Goal: Task Accomplishment & Management: Complete application form

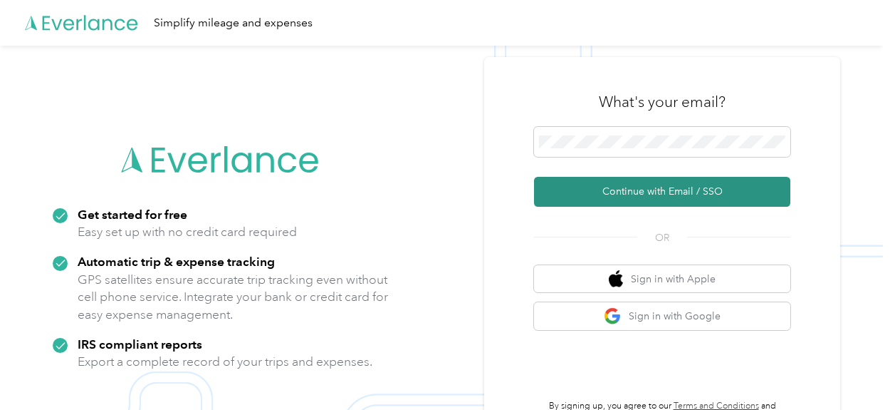
click at [641, 190] on button "Continue with Email / SSO" at bounding box center [662, 192] width 256 height 30
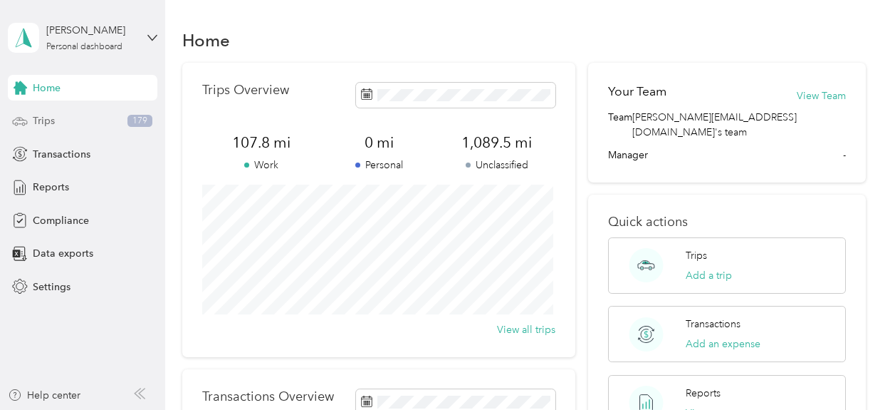
click at [44, 115] on span "Trips" at bounding box center [44, 120] width 22 height 15
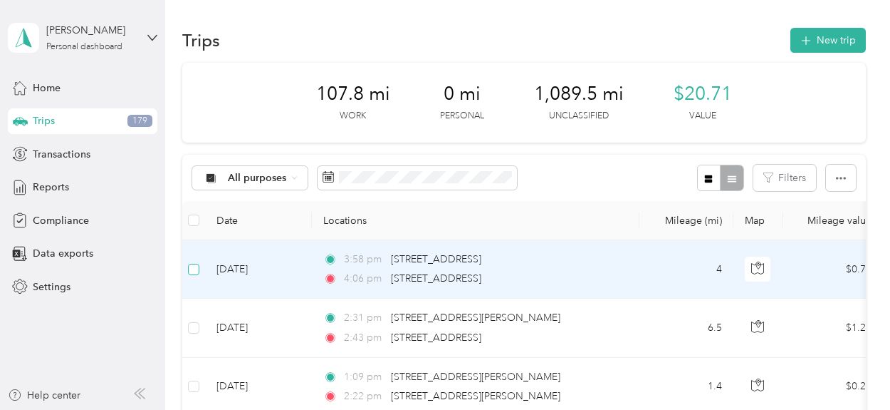
click at [196, 274] on label at bounding box center [193, 269] width 11 height 16
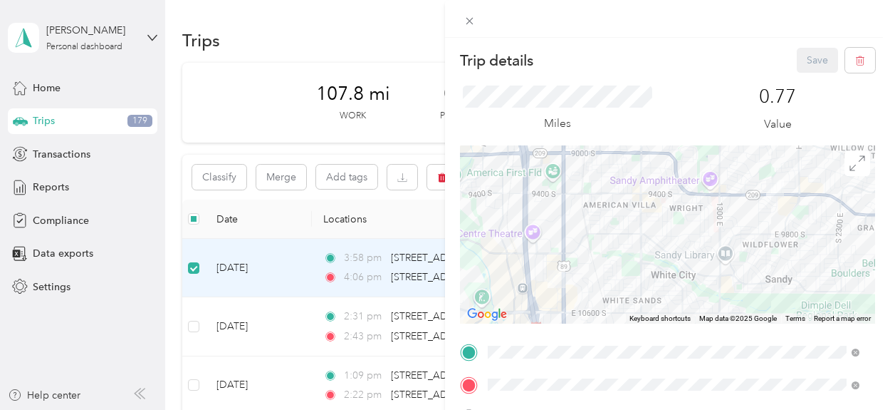
click at [191, 326] on div "Trip details Save This trip cannot be edited because it is either under review,…" at bounding box center [445, 205] width 890 height 410
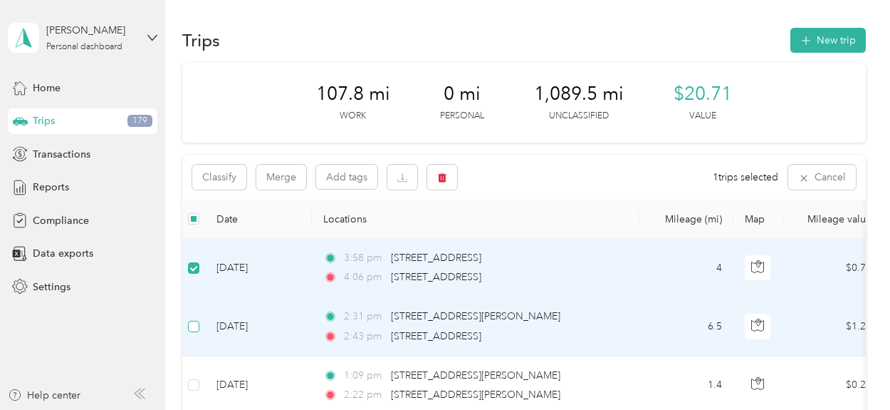
click at [194, 333] on label at bounding box center [193, 326] width 11 height 16
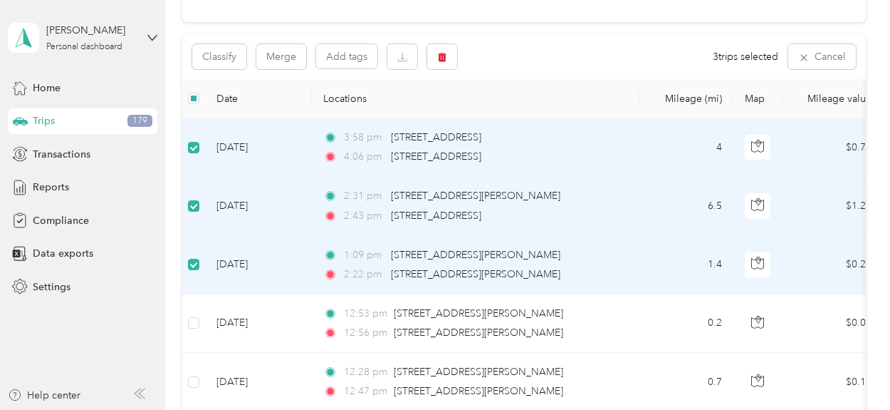
scroll to position [142, 0]
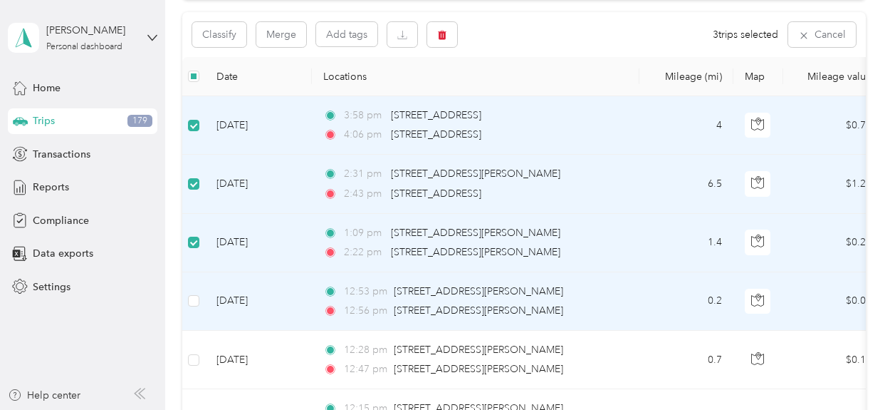
click at [197, 317] on td at bounding box center [193, 301] width 23 height 58
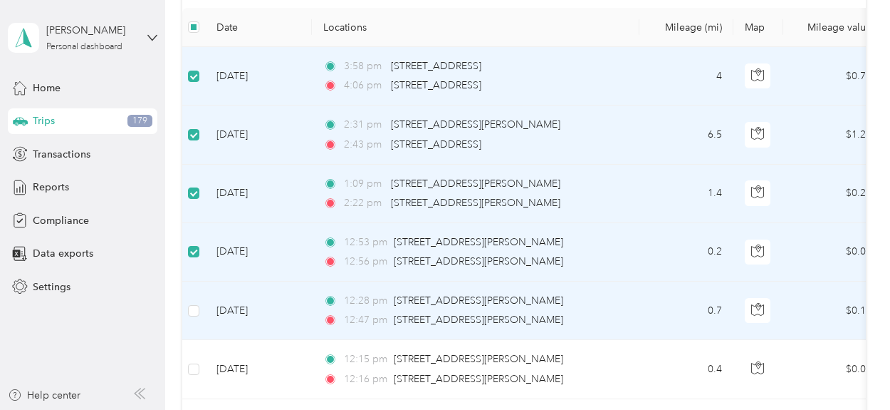
scroll to position [214, 0]
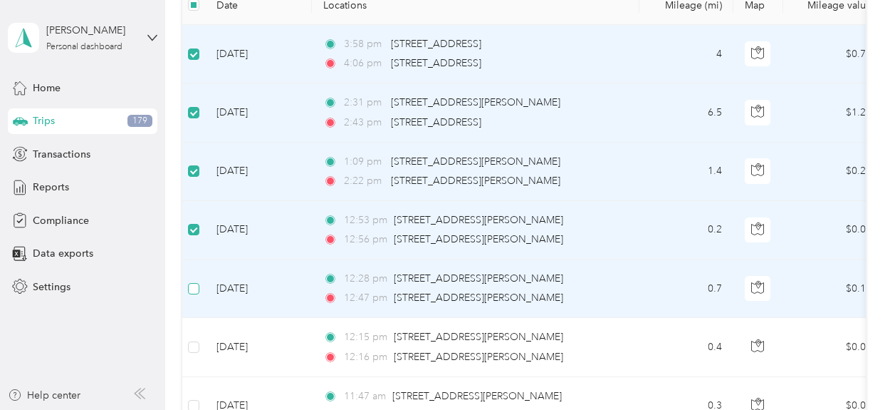
click at [192, 294] on label at bounding box center [193, 289] width 11 height 16
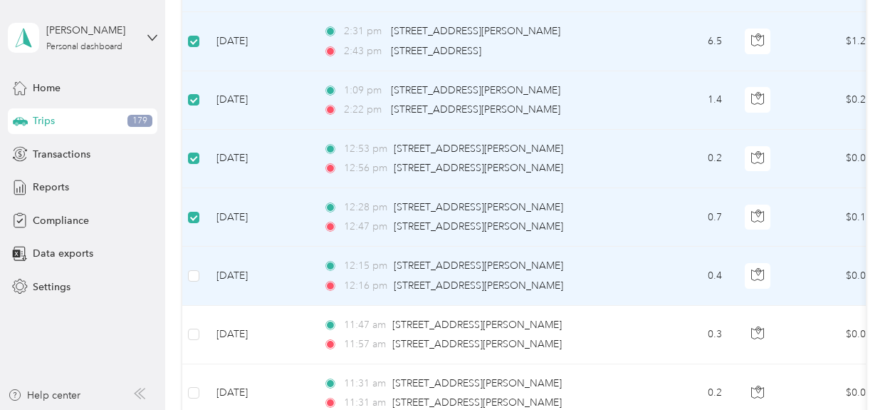
click at [192, 296] on td at bounding box center [193, 275] width 23 height 58
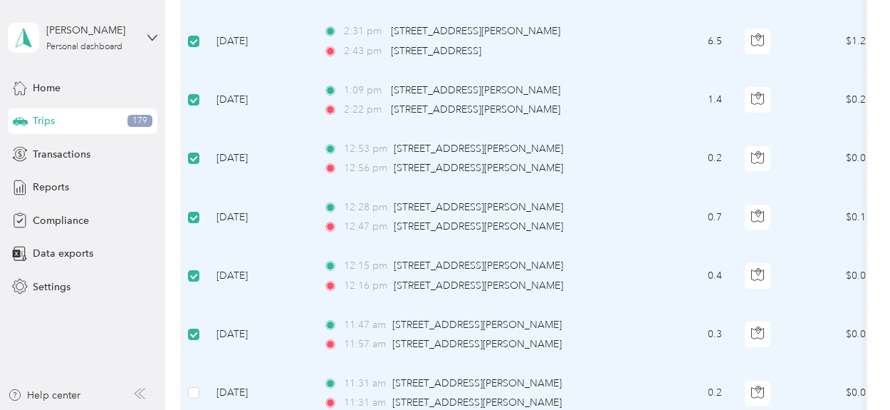
click at [187, 387] on td at bounding box center [193, 393] width 23 height 58
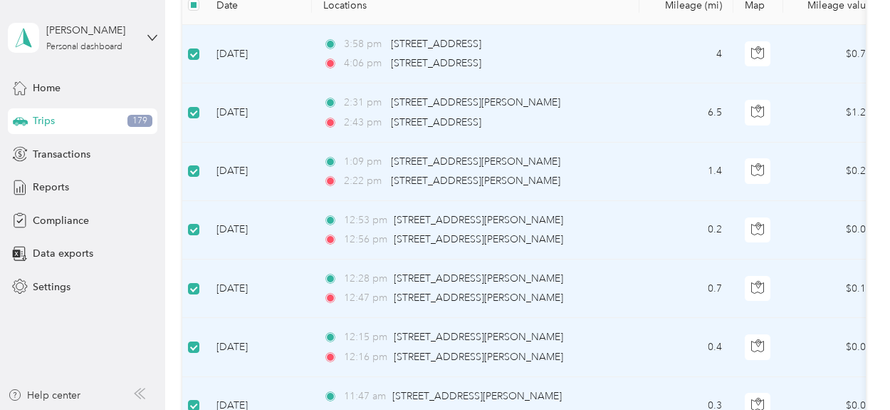
scroll to position [0, 0]
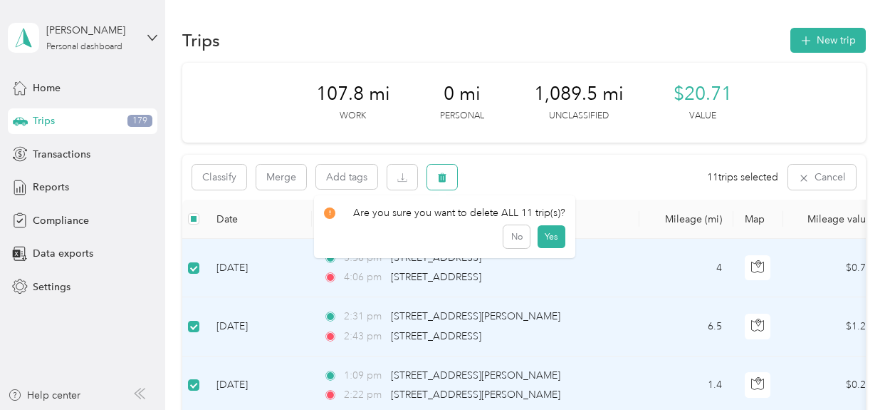
click at [447, 182] on icon "button" at bounding box center [442, 177] width 10 height 10
click at [550, 234] on button "Yes" at bounding box center [552, 236] width 28 height 23
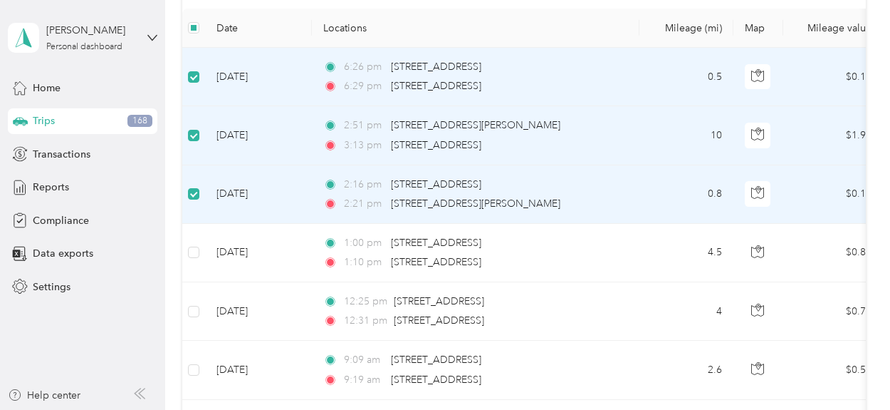
scroll to position [214, 0]
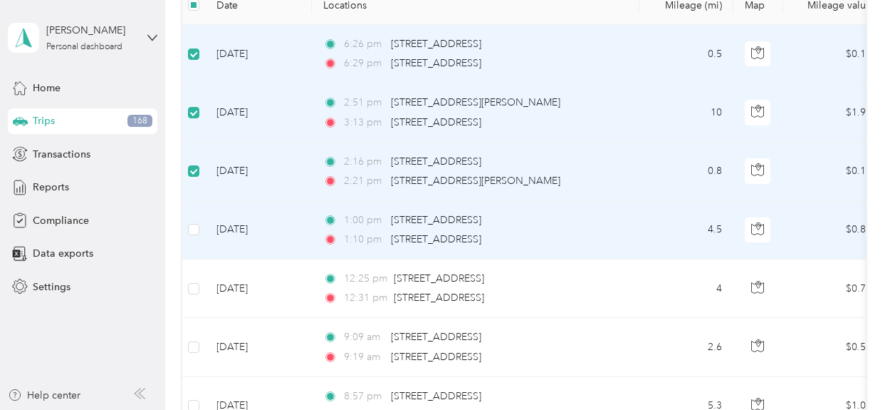
click at [197, 239] on td at bounding box center [193, 230] width 23 height 58
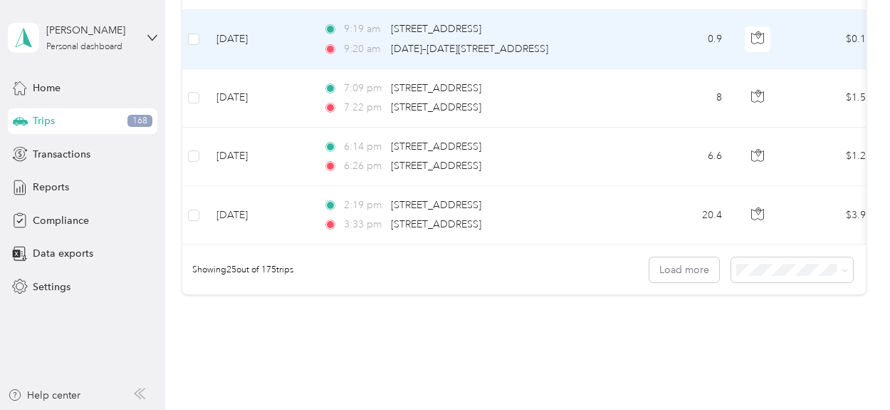
scroll to position [1545, 0]
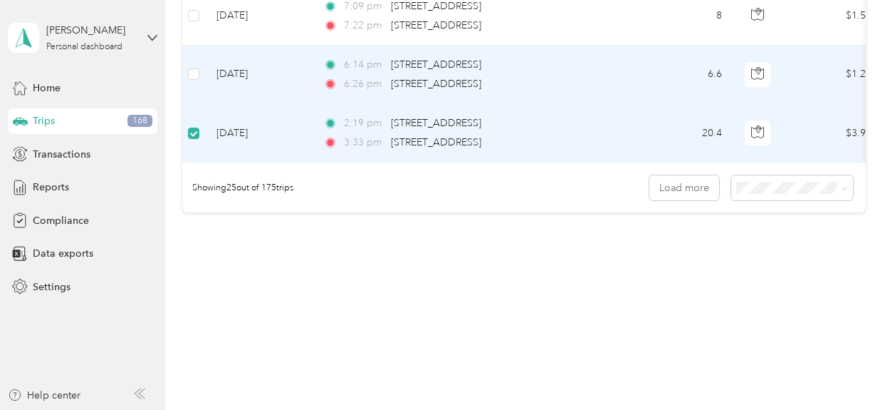
click at [191, 73] on td at bounding box center [193, 75] width 23 height 58
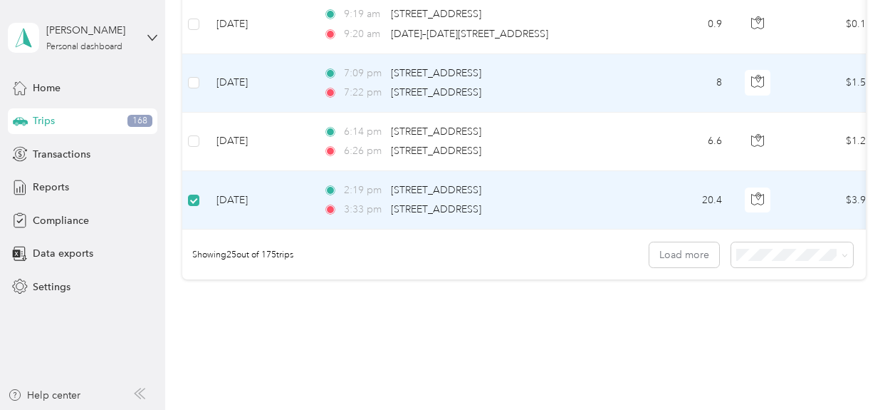
click at [200, 73] on td at bounding box center [193, 83] width 23 height 58
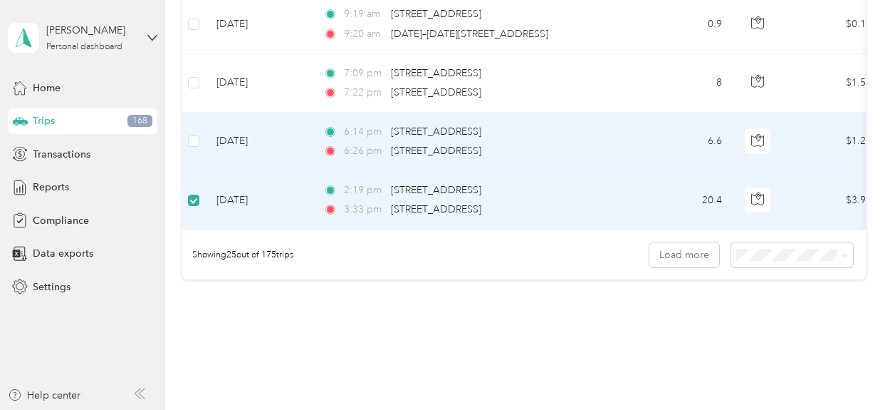
click at [212, 130] on td "[DATE]" at bounding box center [258, 142] width 107 height 58
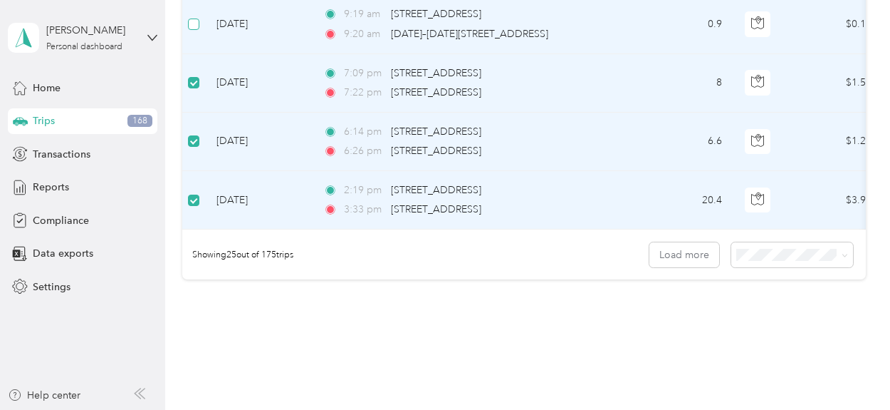
click at [192, 24] on label at bounding box center [193, 24] width 11 height 16
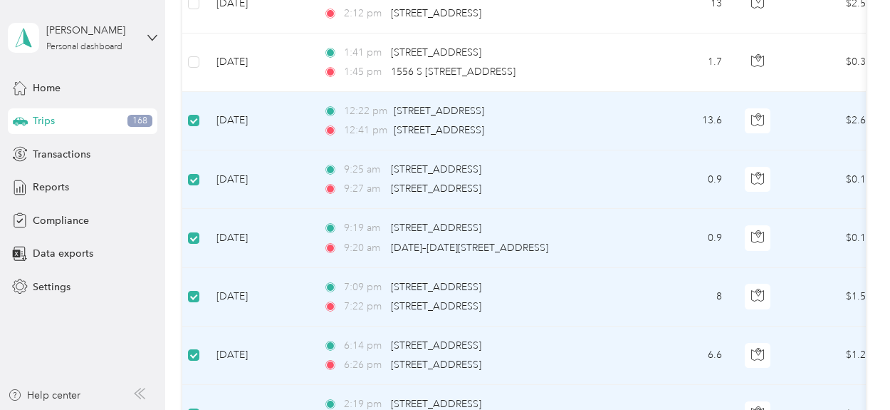
scroll to position [1189, 0]
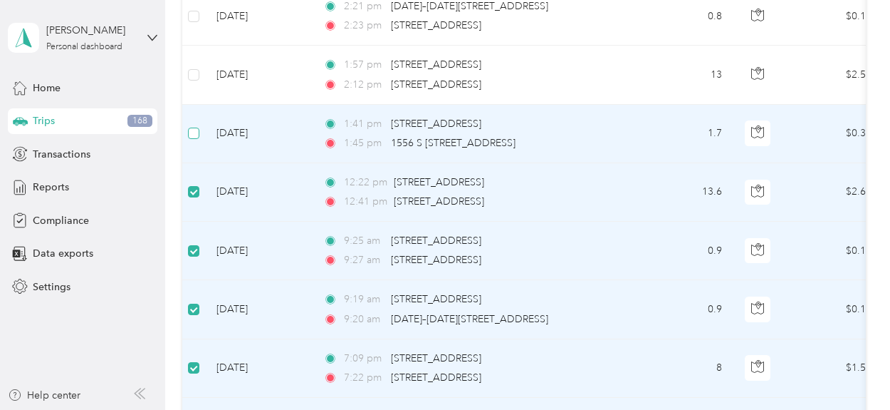
click at [196, 125] on label at bounding box center [193, 133] width 11 height 16
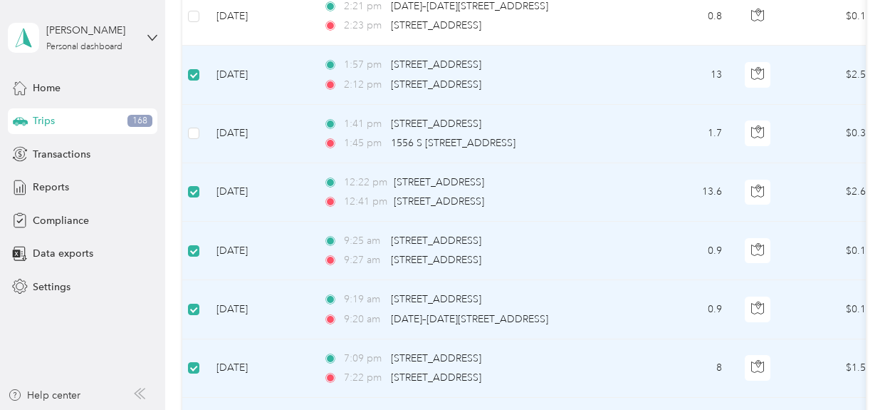
click at [199, 132] on td at bounding box center [193, 134] width 23 height 58
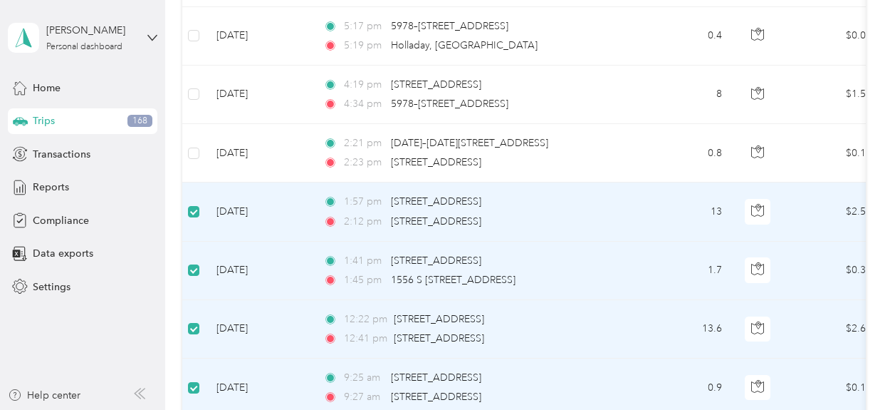
scroll to position [1046, 0]
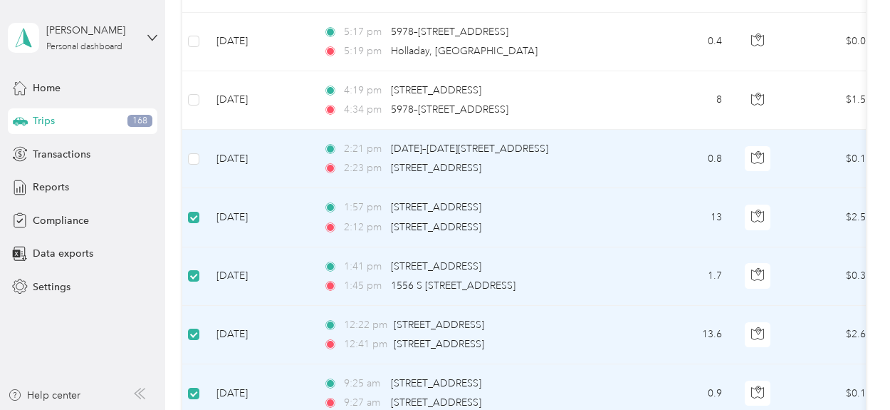
click at [196, 139] on td at bounding box center [193, 159] width 23 height 58
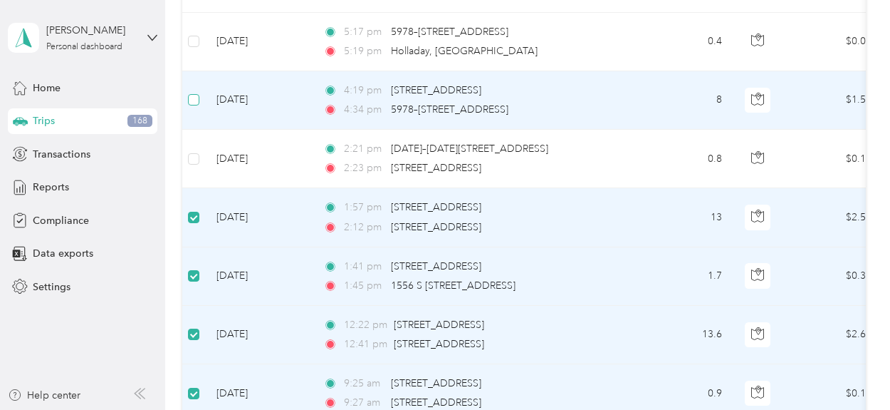
click at [196, 102] on label at bounding box center [193, 100] width 11 height 16
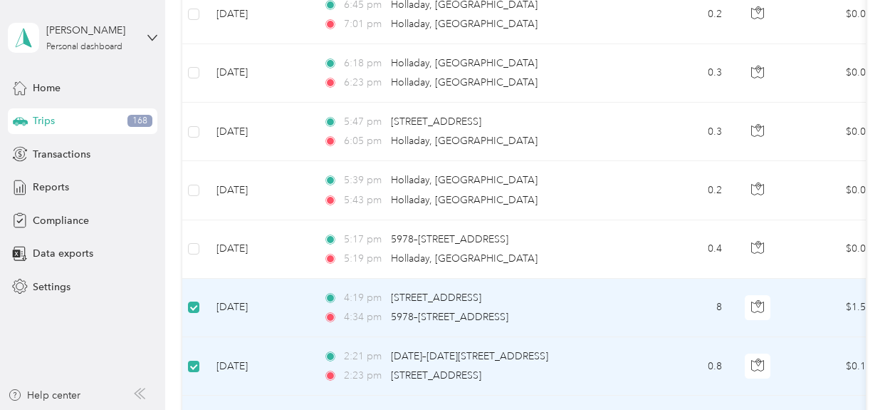
scroll to position [833, 0]
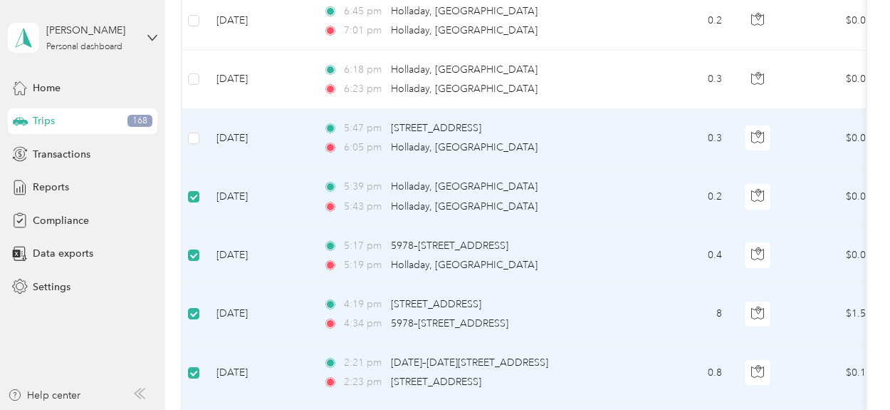
click at [183, 139] on td at bounding box center [193, 138] width 23 height 58
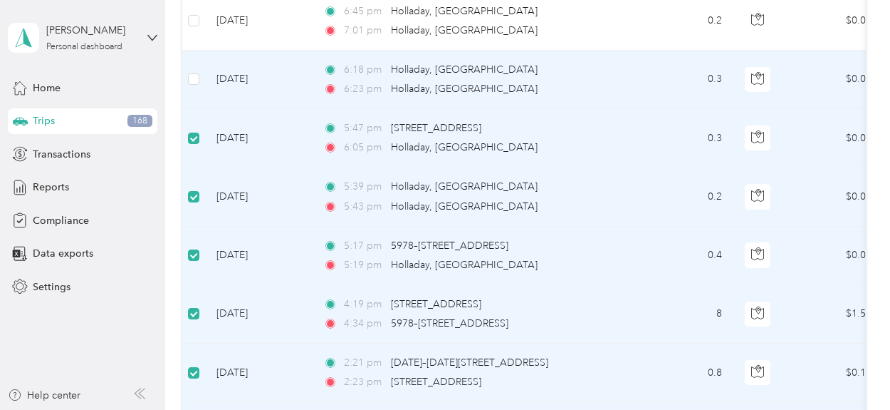
click at [184, 100] on td at bounding box center [193, 80] width 23 height 58
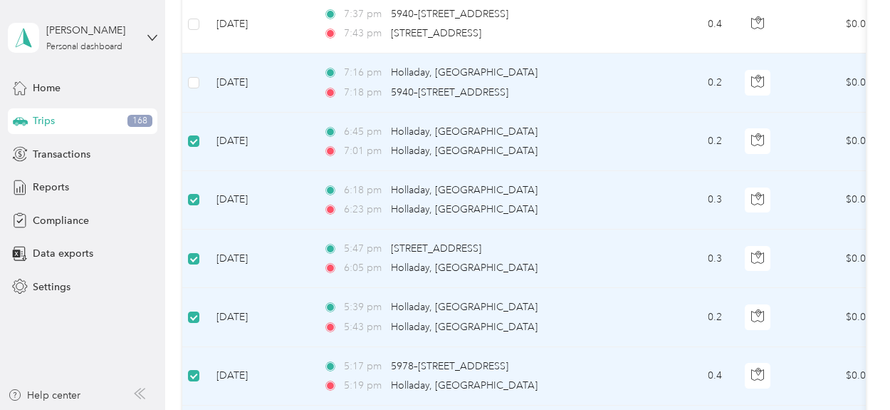
scroll to position [690, 0]
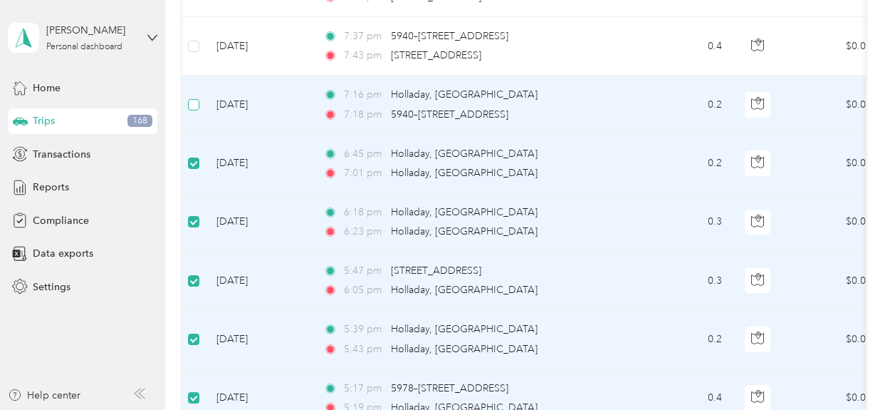
click at [199, 97] on label at bounding box center [193, 105] width 11 height 16
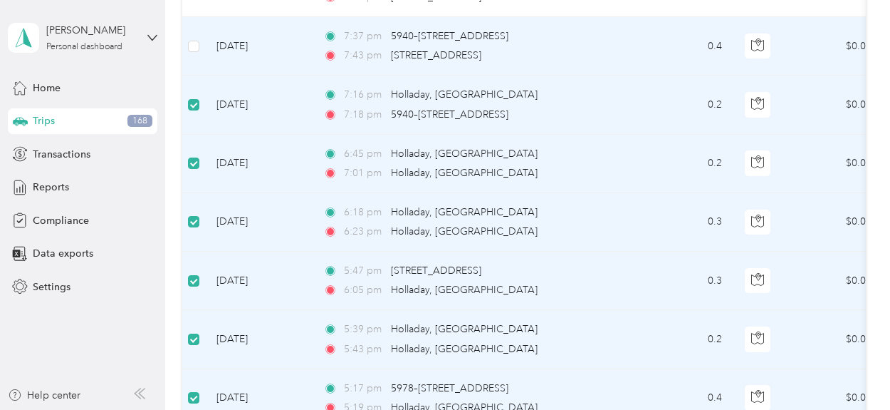
scroll to position [619, 0]
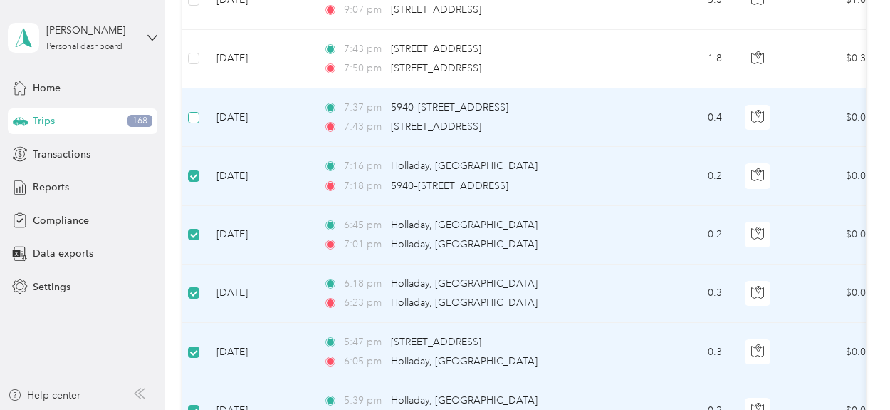
click at [194, 110] on label at bounding box center [193, 118] width 11 height 16
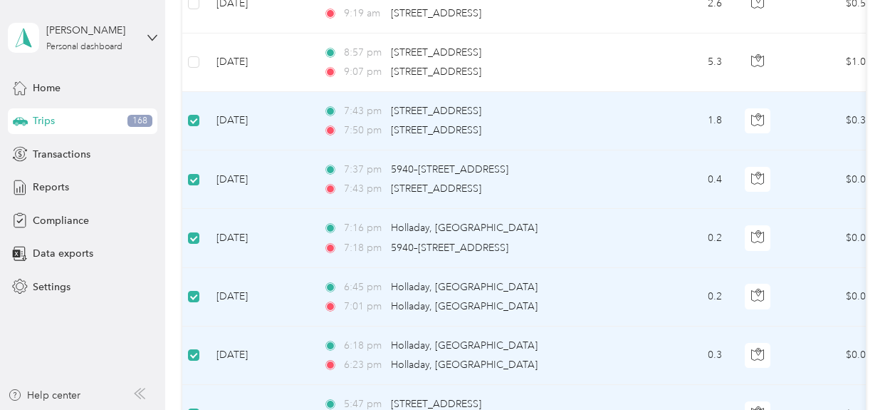
scroll to position [477, 0]
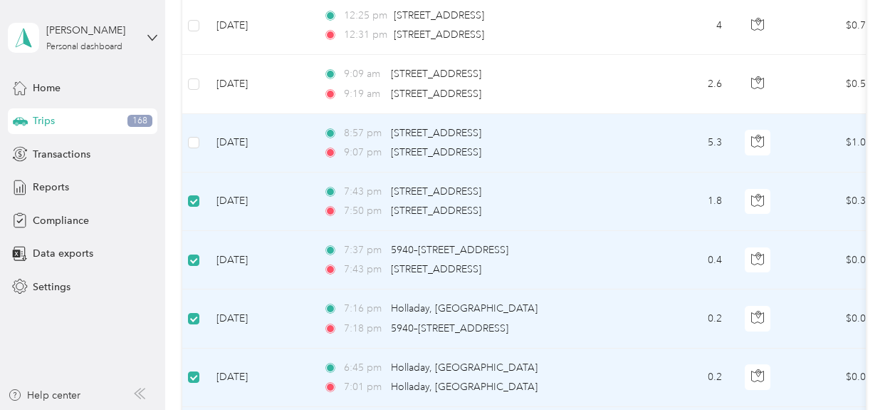
click at [199, 146] on label at bounding box center [193, 143] width 11 height 16
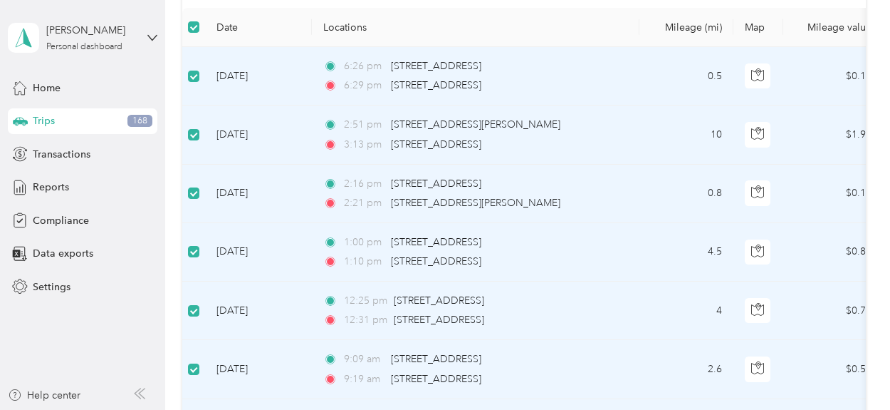
scroll to position [0, 0]
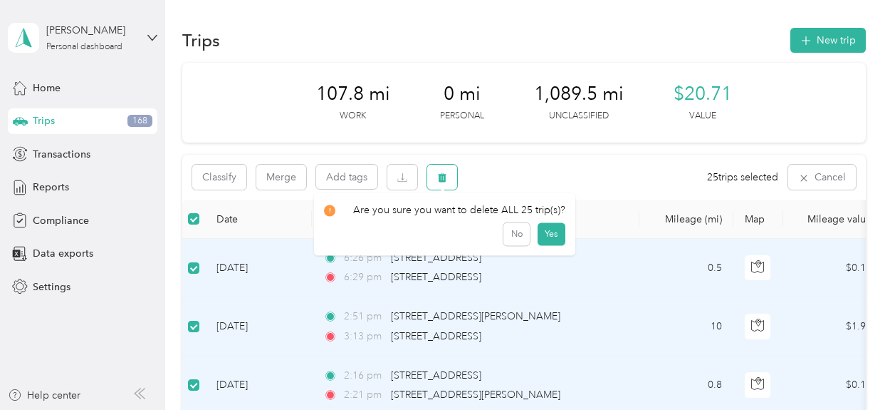
click at [442, 179] on icon "button" at bounding box center [442, 177] width 9 height 9
click at [551, 238] on button "Yes" at bounding box center [552, 236] width 28 height 23
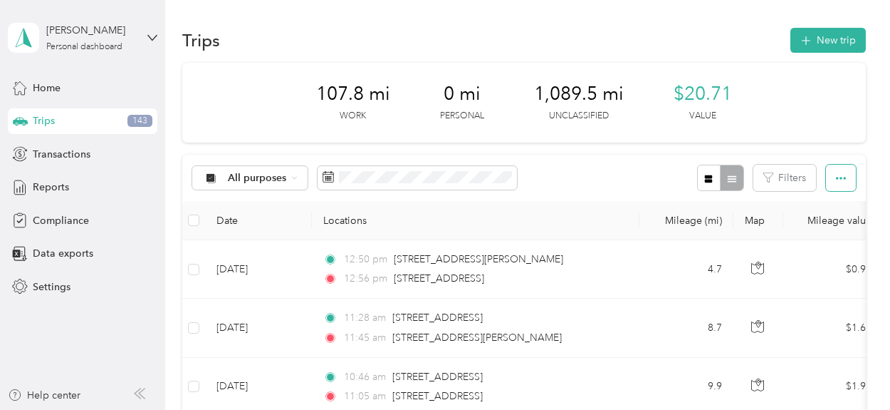
click at [842, 179] on button "button" at bounding box center [841, 178] width 30 height 26
click at [829, 206] on span "Select all" at bounding box center [821, 204] width 39 height 12
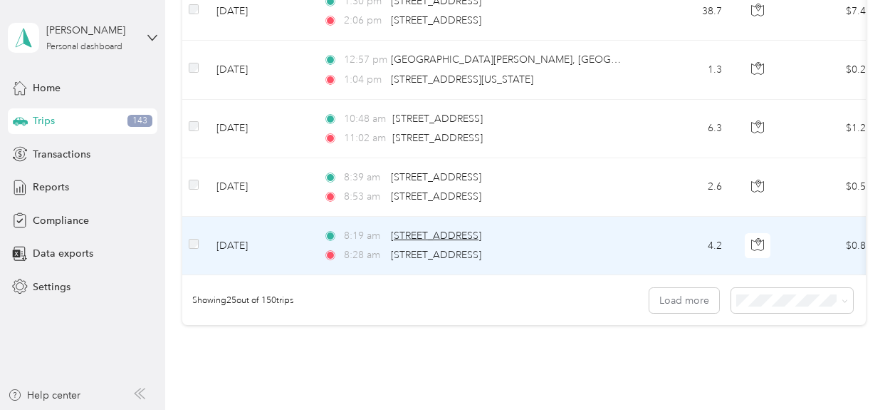
scroll to position [1541, 0]
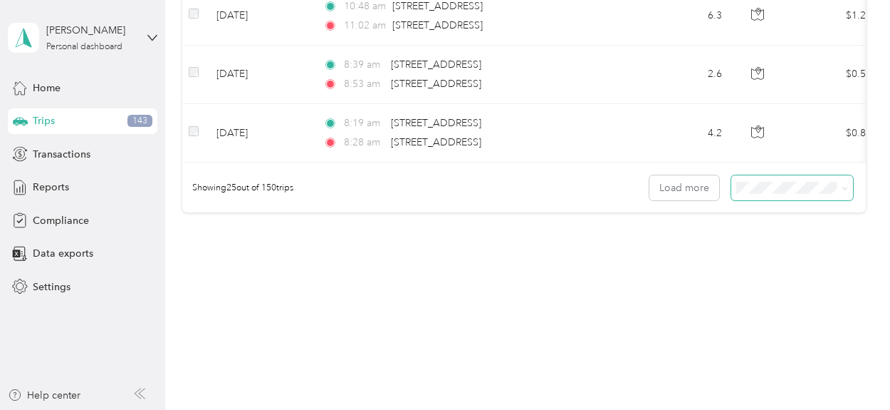
click at [839, 195] on span at bounding box center [793, 187] width 122 height 25
click at [837, 186] on span at bounding box center [842, 187] width 11 height 15
click at [690, 192] on button "Load more" at bounding box center [685, 187] width 70 height 25
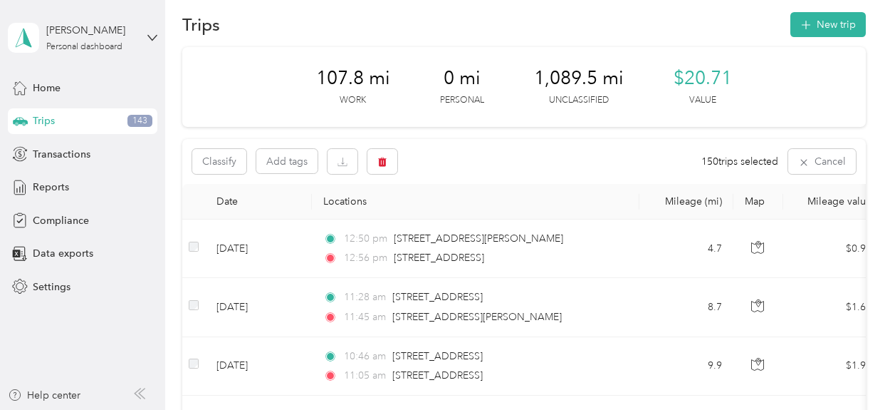
scroll to position [0, 0]
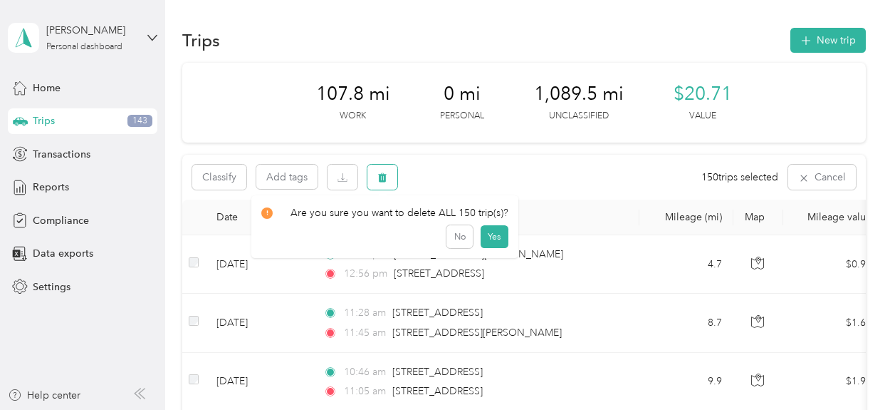
click at [382, 181] on icon "button" at bounding box center [383, 177] width 10 height 10
click at [495, 237] on button "Yes" at bounding box center [495, 236] width 28 height 23
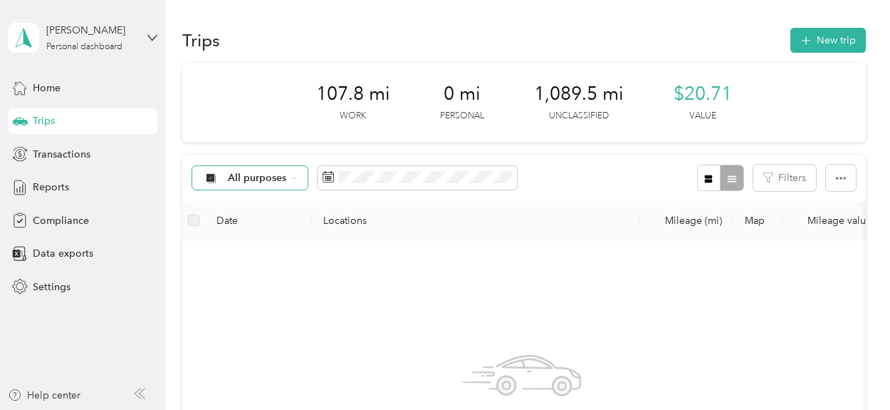
click at [248, 175] on span "All purposes" at bounding box center [257, 178] width 59 height 10
click at [303, 254] on li "Option Care Health" at bounding box center [260, 253] width 137 height 25
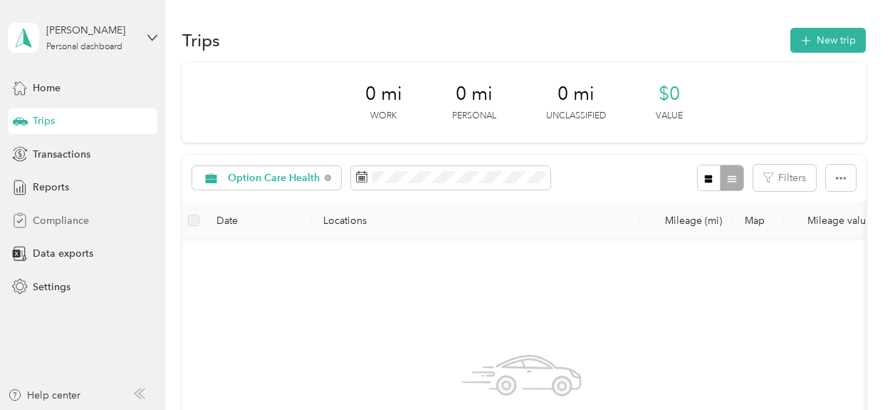
click at [78, 227] on span "Compliance" at bounding box center [61, 220] width 56 height 15
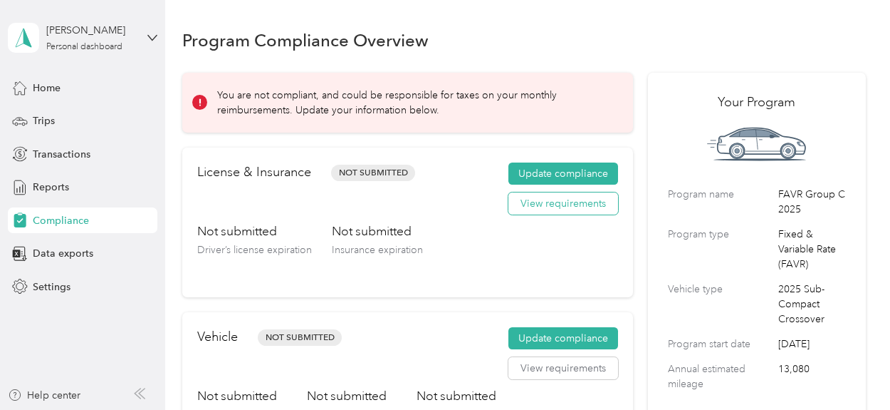
click at [566, 206] on button "View requirements" at bounding box center [564, 203] width 110 height 23
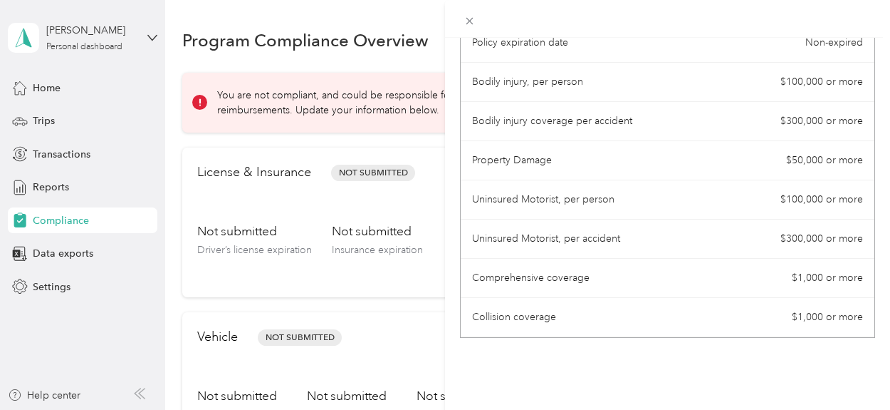
scroll to position [251, 0]
click at [374, 358] on div "License Requirements These requirements are set by your Company. If you have an…" at bounding box center [445, 205] width 890 height 410
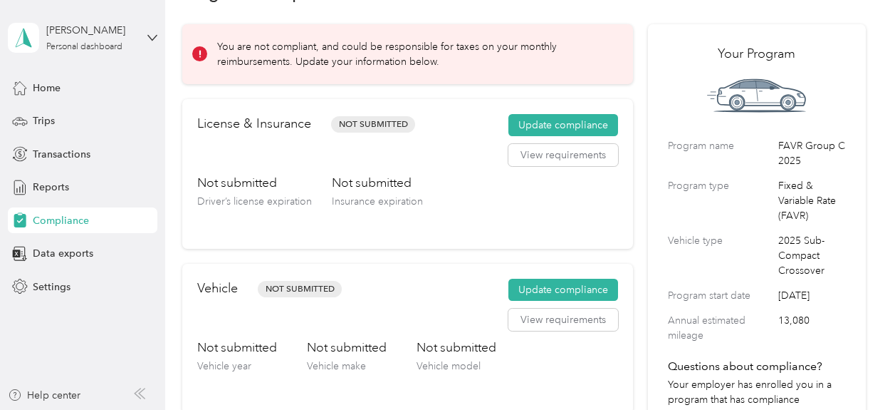
scroll to position [71, 0]
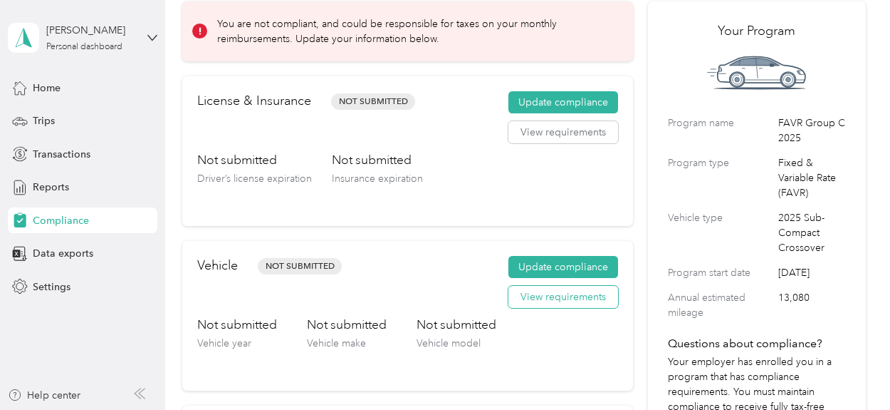
click at [543, 297] on button "View requirements" at bounding box center [564, 297] width 110 height 23
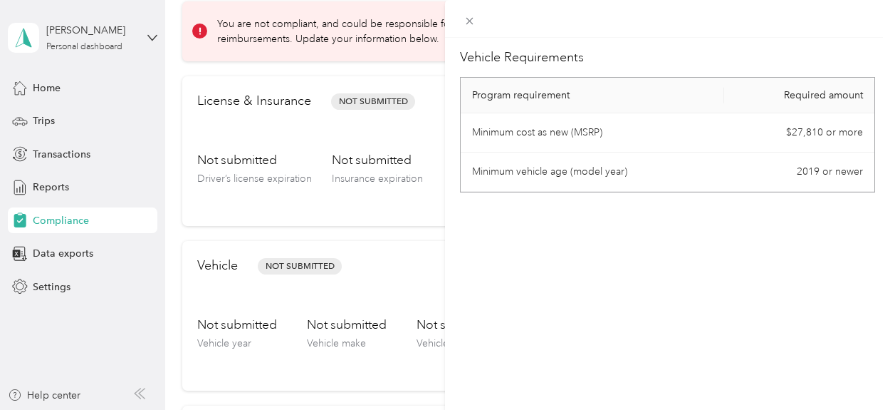
click at [397, 260] on div "Vehicle Requirements Program requirement Required amount Minimum cost as new (M…" at bounding box center [445, 205] width 890 height 410
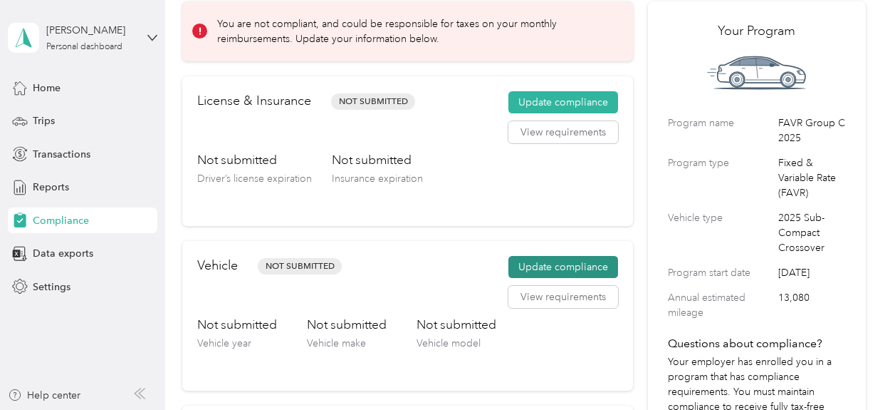
click at [541, 267] on button "Update compliance" at bounding box center [564, 267] width 110 height 23
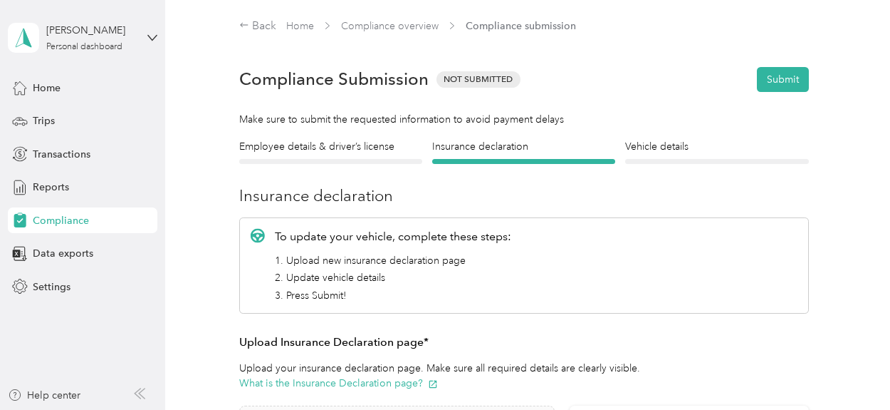
click at [336, 161] on div at bounding box center [330, 161] width 183 height 5
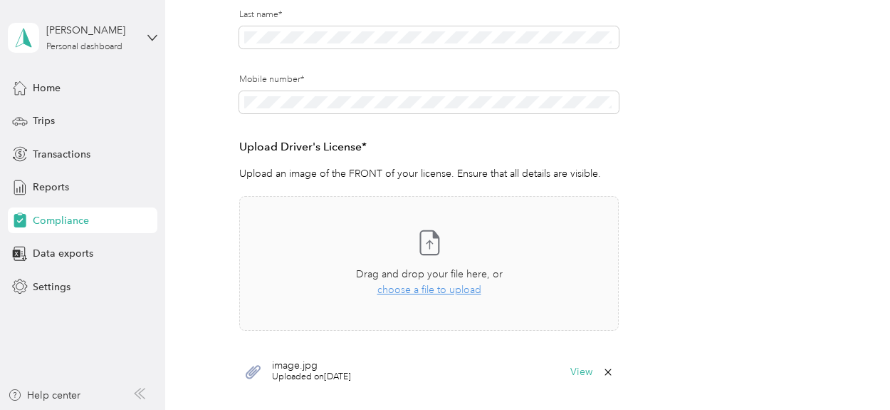
scroll to position [356, 0]
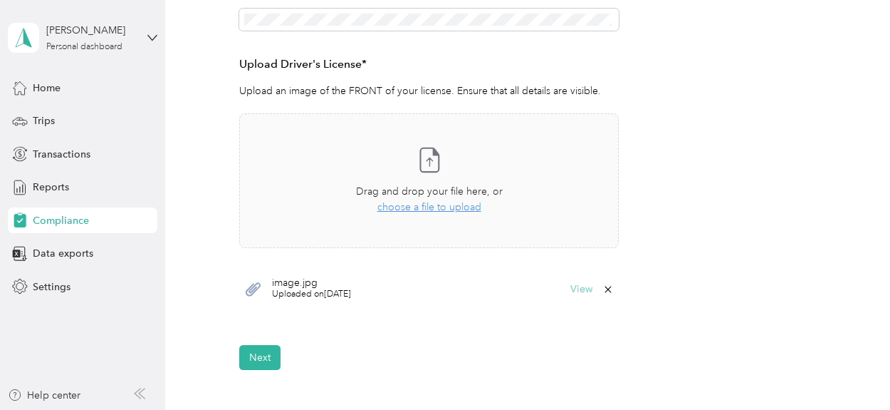
click at [588, 286] on button "View" at bounding box center [582, 289] width 22 height 10
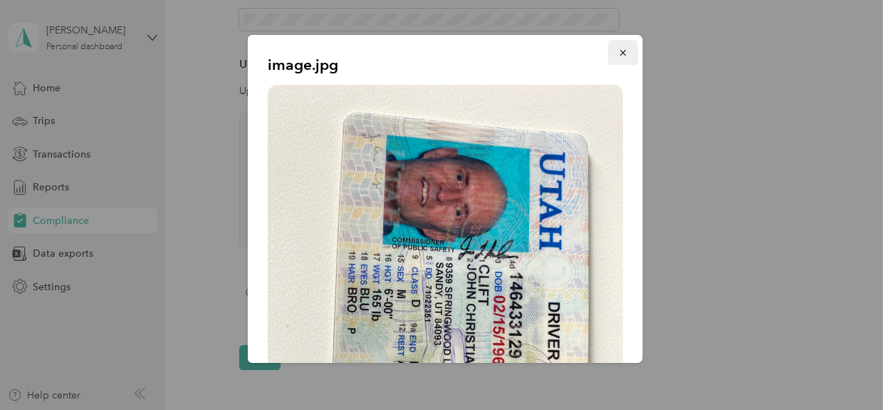
click at [610, 58] on button "button" at bounding box center [623, 52] width 30 height 25
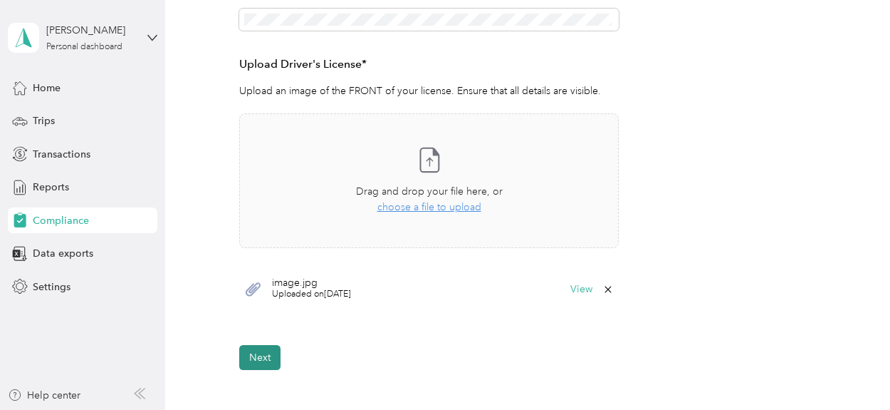
click at [255, 357] on button "Next" at bounding box center [259, 357] width 41 height 25
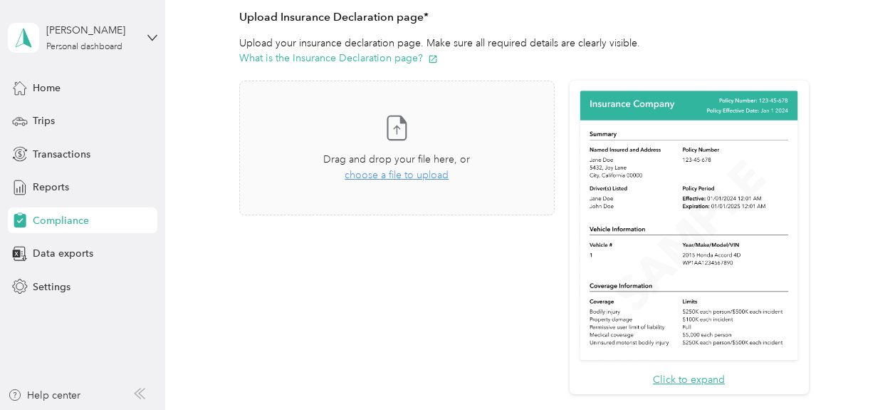
scroll to position [306, 0]
